Goal: Use online tool/utility: Utilize a website feature to perform a specific function

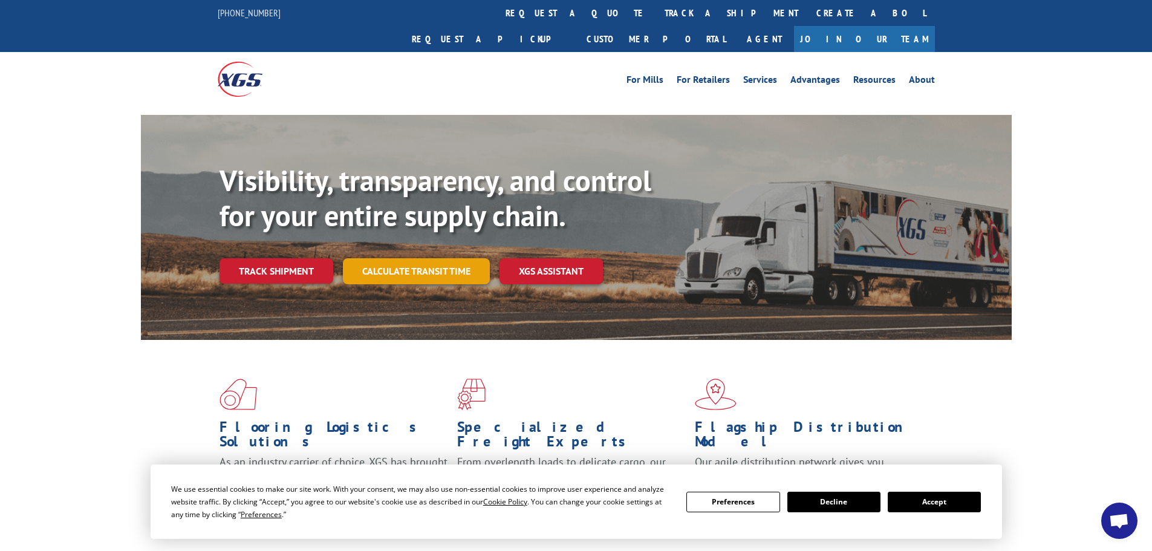
click at [397, 258] on link "Calculate transit time" at bounding box center [416, 271] width 147 height 26
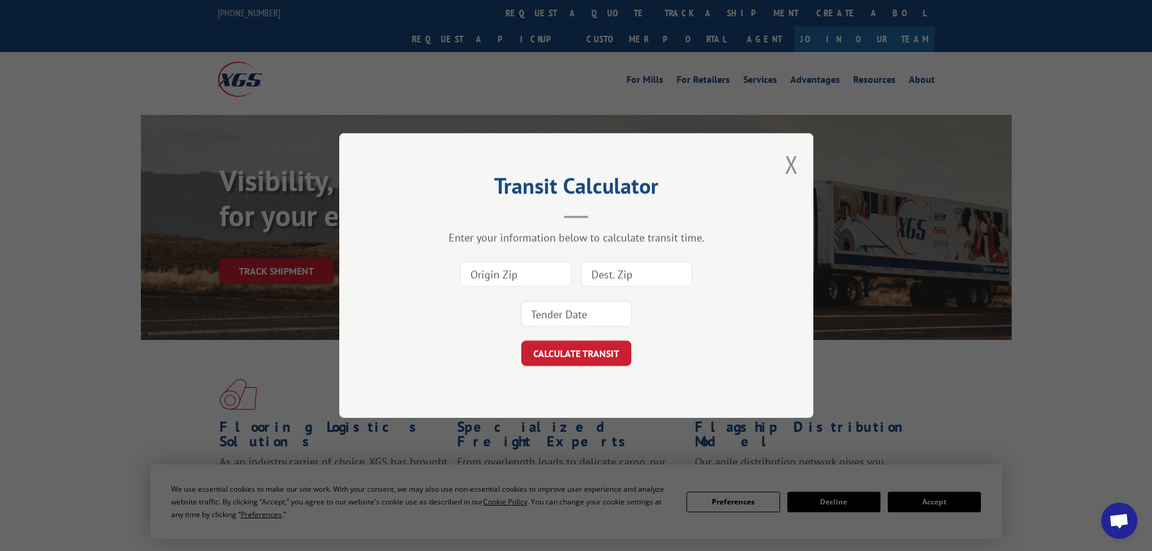
click at [530, 276] on input at bounding box center [515, 273] width 111 height 25
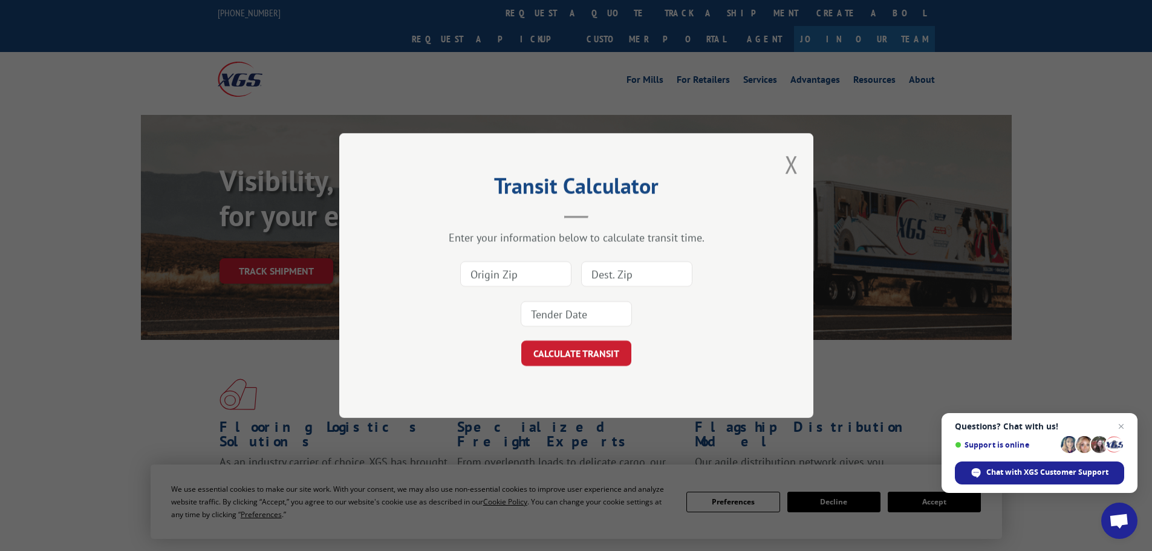
paste input "75042"
type input "75042"
click at [642, 272] on input at bounding box center [636, 273] width 111 height 25
paste input "75042"
type input "75042"
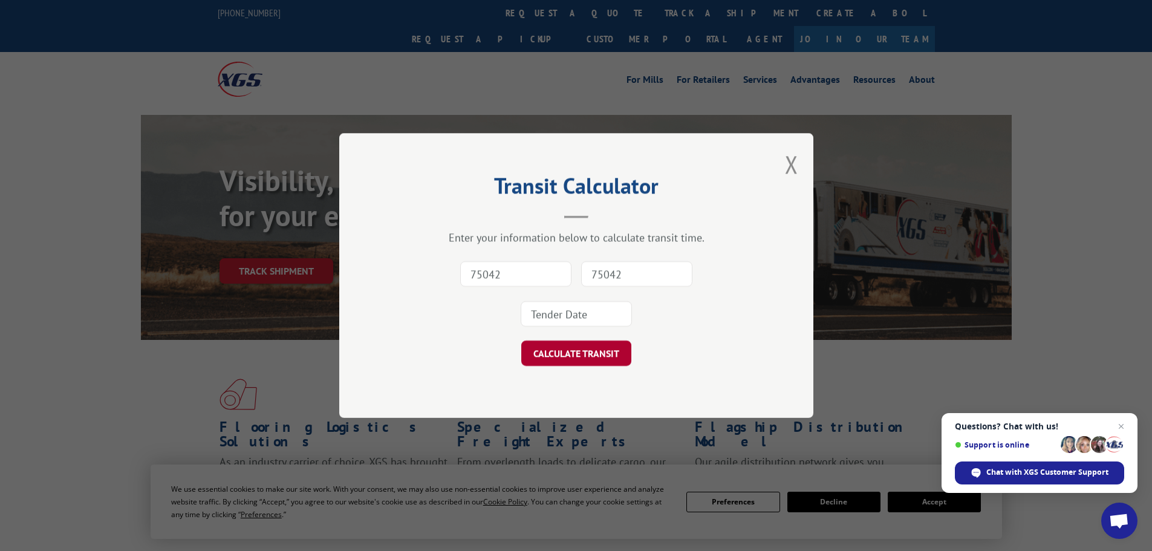
click at [591, 354] on button "CALCULATE TRANSIT" at bounding box center [576, 352] width 110 height 25
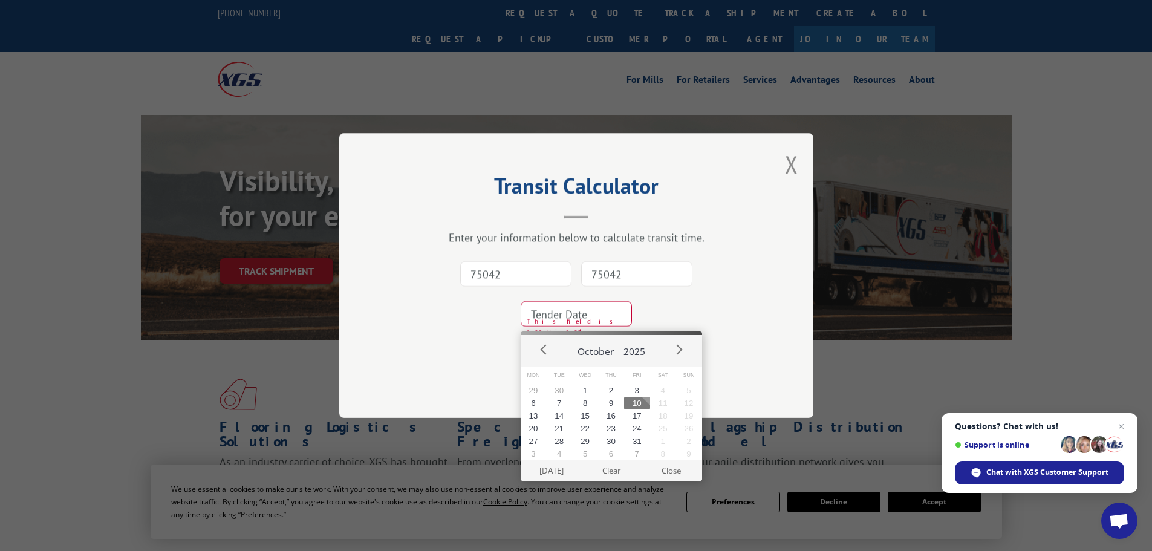
click at [633, 399] on button "10" at bounding box center [637, 403] width 26 height 13
type input "[DATE]"
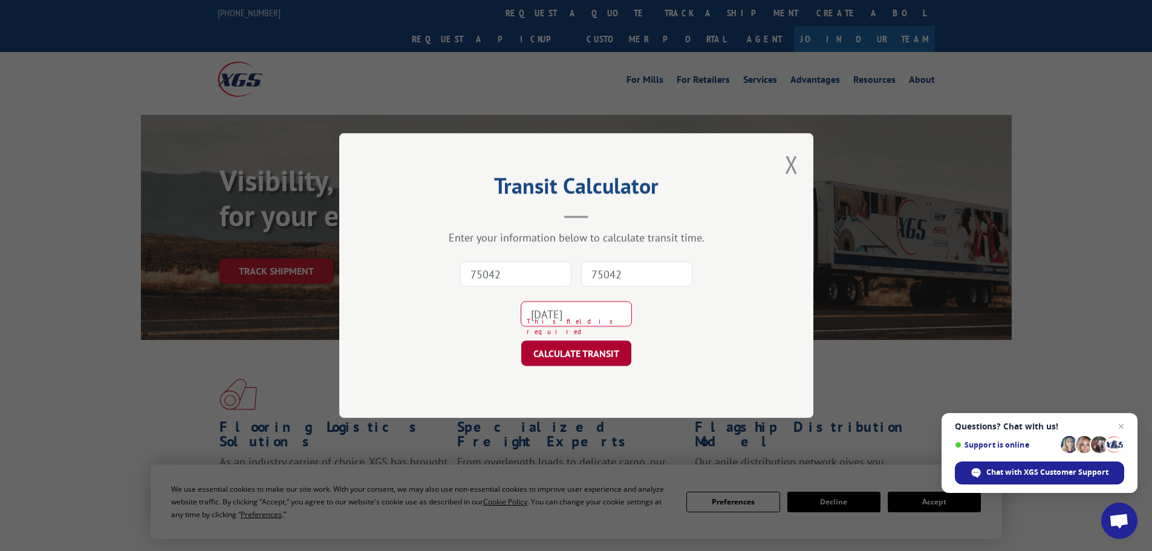
click at [589, 355] on button "CALCULATE TRANSIT" at bounding box center [576, 352] width 110 height 25
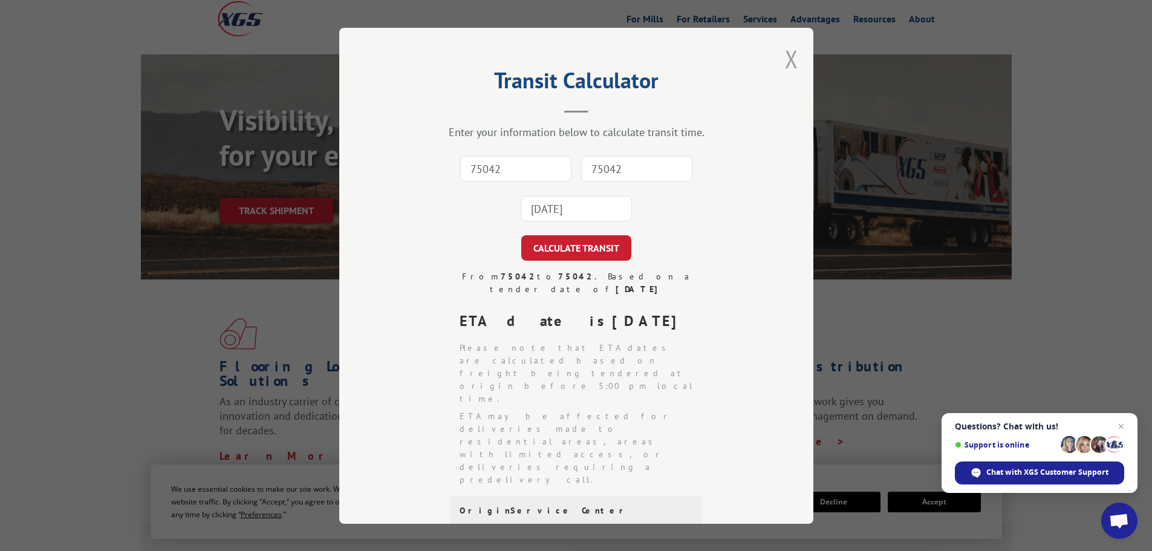
click at [787, 58] on button "Close modal" at bounding box center [791, 59] width 13 height 32
